Goal: Check status: Check status

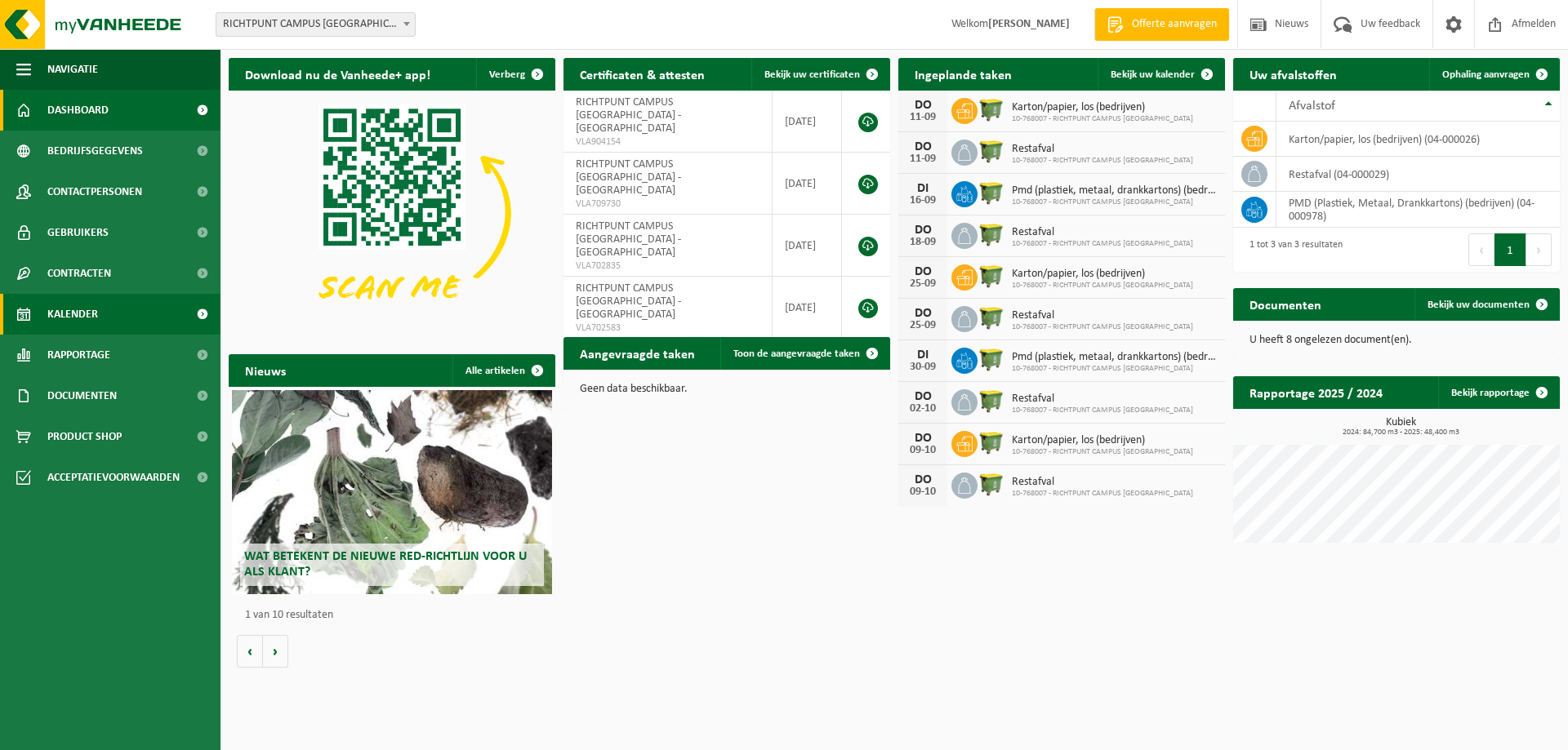
click at [75, 314] on span "Kalender" at bounding box center [73, 315] width 51 height 41
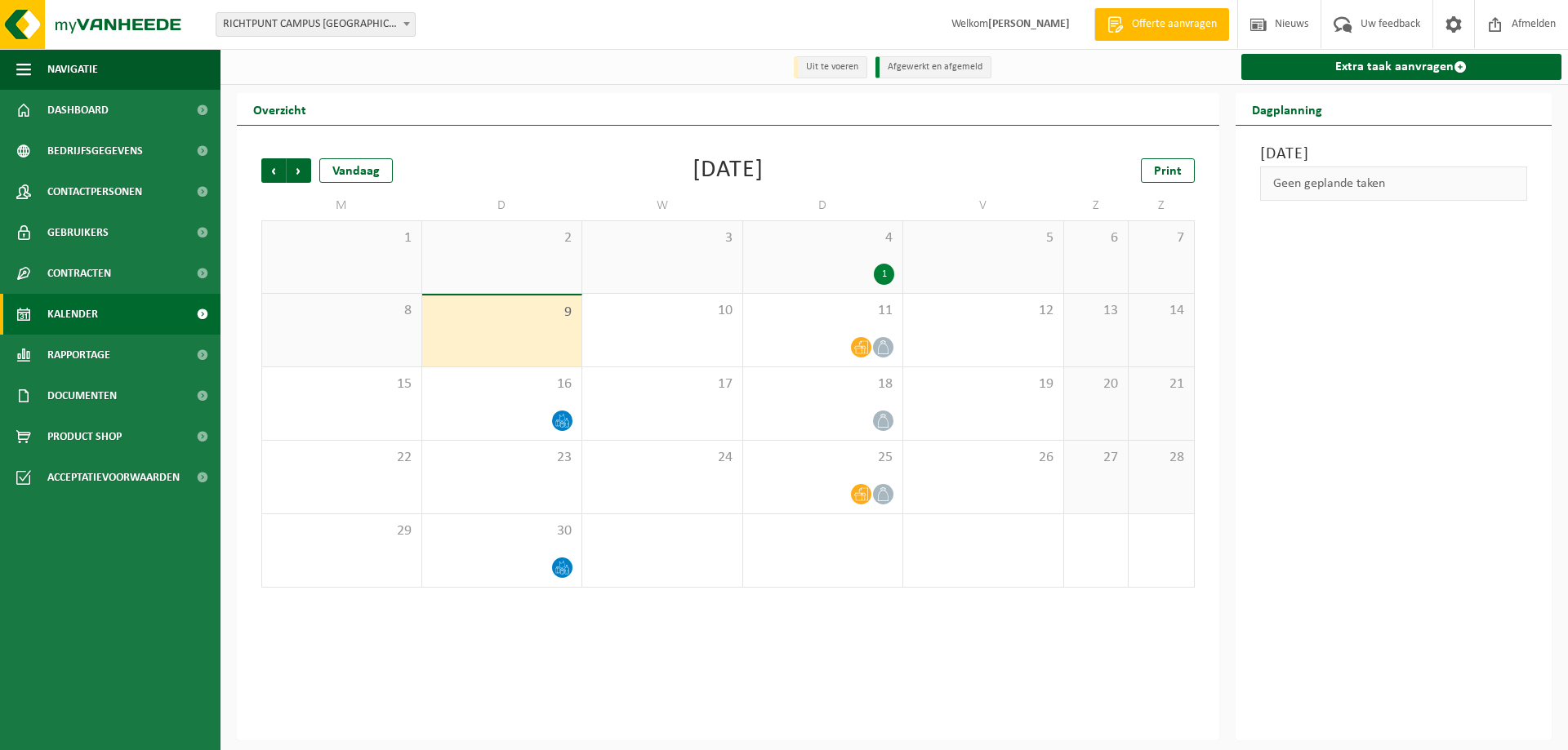
click at [540, 325] on div "9" at bounding box center [502, 331] width 160 height 71
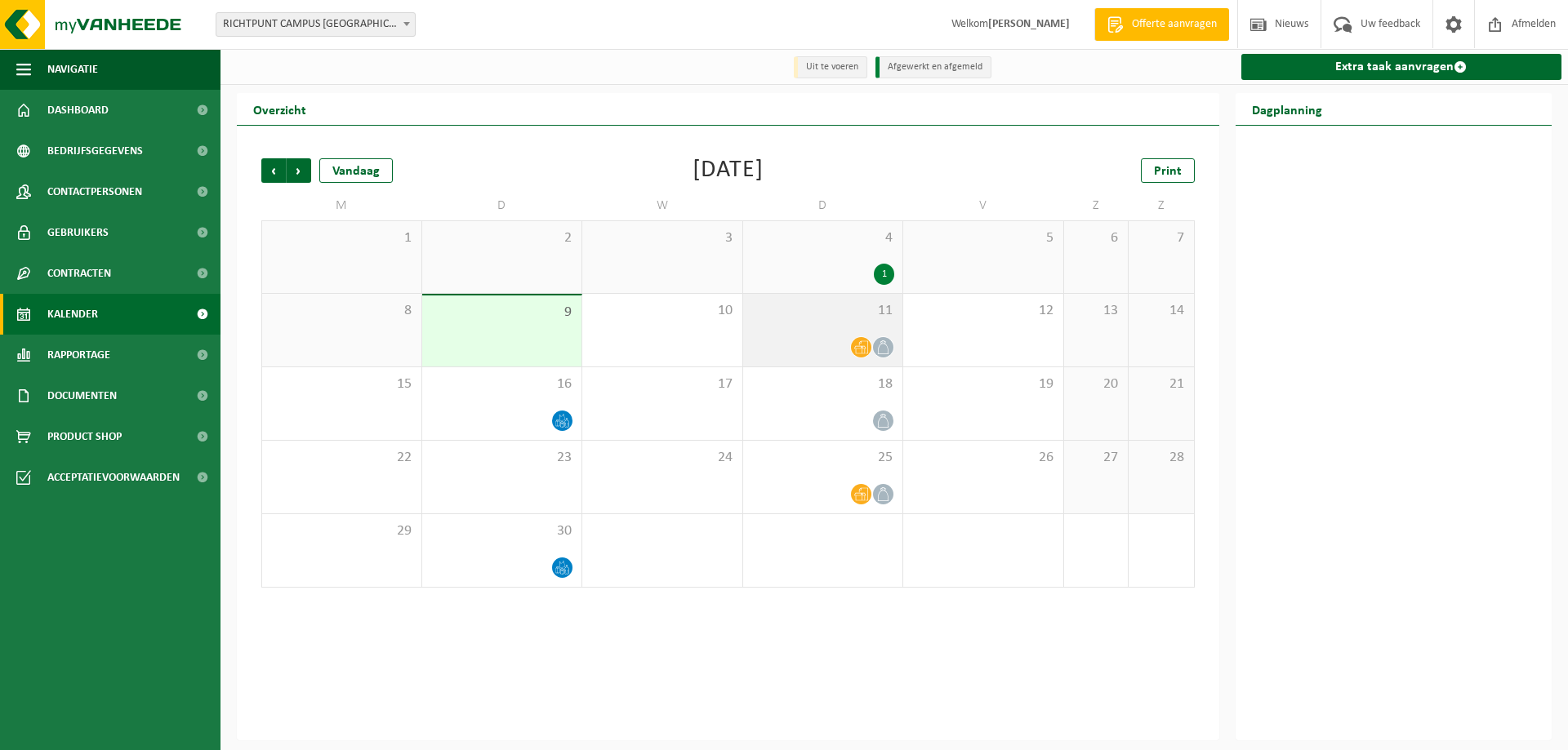
click at [820, 331] on div "11" at bounding box center [822, 331] width 160 height 73
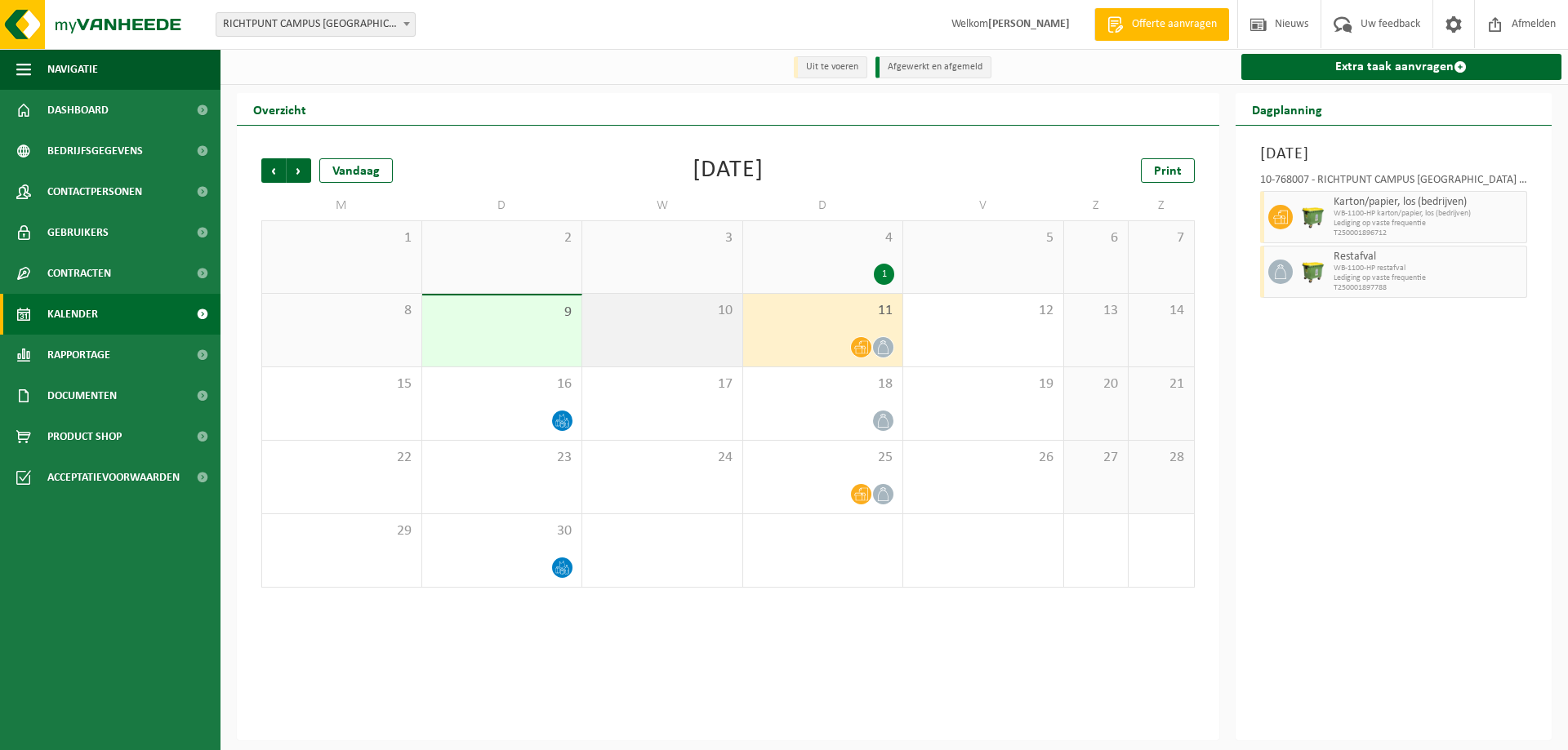
click at [711, 328] on div "10" at bounding box center [662, 331] width 160 height 73
